Goal: Obtain resource: Obtain resource

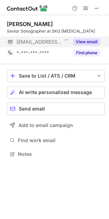
scroll to position [149, 109]
click at [91, 41] on button "View email" at bounding box center [86, 41] width 27 height 7
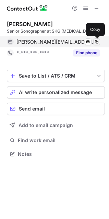
click at [96, 40] on span at bounding box center [96, 41] width 5 height 5
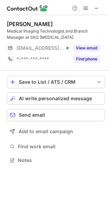
scroll to position [155, 109]
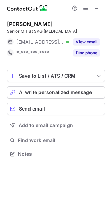
scroll to position [149, 109]
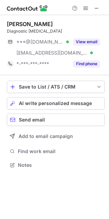
scroll to position [160, 109]
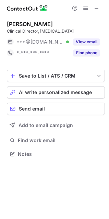
scroll to position [149, 109]
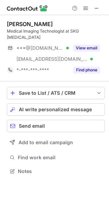
scroll to position [160, 109]
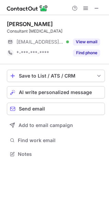
scroll to position [149, 109]
click at [99, 8] on span at bounding box center [96, 7] width 5 height 5
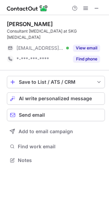
scroll to position [149, 109]
click at [95, 7] on span at bounding box center [96, 7] width 5 height 5
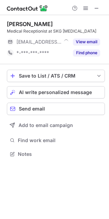
scroll to position [149, 109]
click at [96, 7] on span at bounding box center [96, 7] width 5 height 5
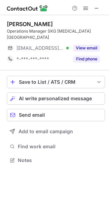
scroll to position [155, 109]
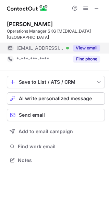
click at [91, 48] on button "View email" at bounding box center [86, 48] width 27 height 7
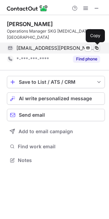
click at [96, 48] on span at bounding box center [96, 47] width 5 height 5
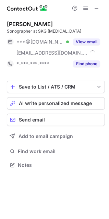
scroll to position [160, 109]
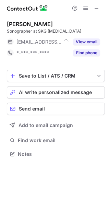
scroll to position [149, 109]
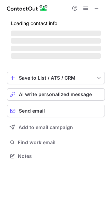
scroll to position [166, 109]
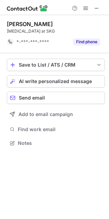
scroll to position [138, 109]
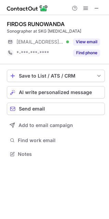
scroll to position [149, 109]
click at [96, 5] on span at bounding box center [96, 7] width 5 height 5
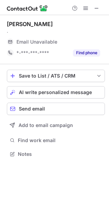
scroll to position [149, 109]
click at [97, 8] on span at bounding box center [96, 7] width 5 height 5
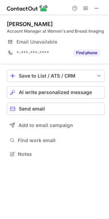
scroll to position [149, 109]
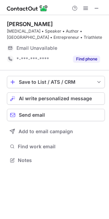
scroll to position [155, 109]
click at [98, 8] on span at bounding box center [96, 7] width 5 height 5
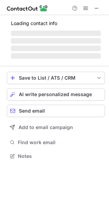
scroll to position [155, 109]
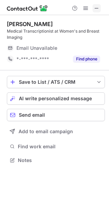
click at [97, 9] on span at bounding box center [96, 7] width 5 height 5
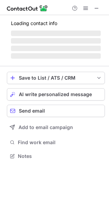
scroll to position [149, 109]
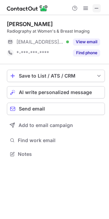
click at [98, 8] on span at bounding box center [96, 7] width 5 height 5
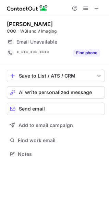
scroll to position [149, 109]
click at [95, 8] on span at bounding box center [96, 7] width 5 height 5
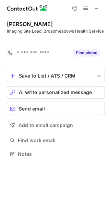
scroll to position [138, 109]
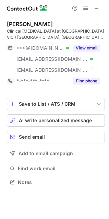
scroll to position [177, 109]
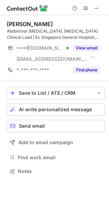
scroll to position [166, 109]
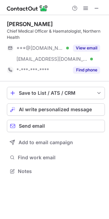
scroll to position [166, 109]
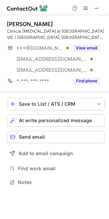
scroll to position [177, 109]
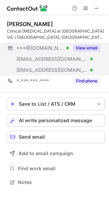
click at [84, 49] on button "View email" at bounding box center [86, 48] width 27 height 7
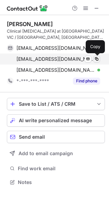
click at [97, 58] on span at bounding box center [96, 58] width 5 height 5
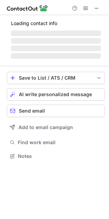
scroll to position [149, 109]
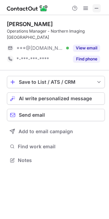
click at [94, 8] on span at bounding box center [96, 7] width 5 height 5
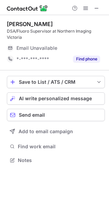
scroll to position [155, 109]
click at [100, 7] on button at bounding box center [97, 8] width 8 height 8
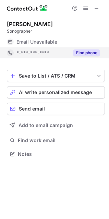
scroll to position [149, 109]
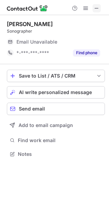
click at [95, 7] on span at bounding box center [96, 7] width 5 height 5
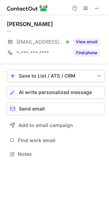
scroll to position [149, 109]
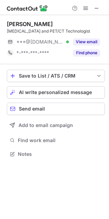
scroll to position [149, 109]
click at [95, 8] on span at bounding box center [96, 7] width 5 height 5
click at [97, 8] on span at bounding box center [96, 7] width 5 height 5
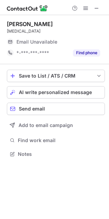
scroll to position [149, 109]
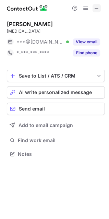
click at [97, 8] on span at bounding box center [96, 7] width 5 height 5
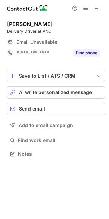
scroll to position [149, 109]
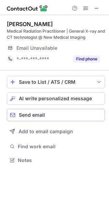
scroll to position [155, 109]
click at [99, 7] on span at bounding box center [96, 7] width 5 height 5
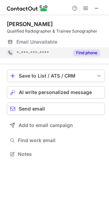
scroll to position [149, 109]
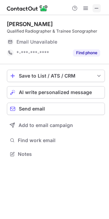
click at [98, 7] on span at bounding box center [96, 7] width 5 height 5
